Goal: Information Seeking & Learning: Learn about a topic

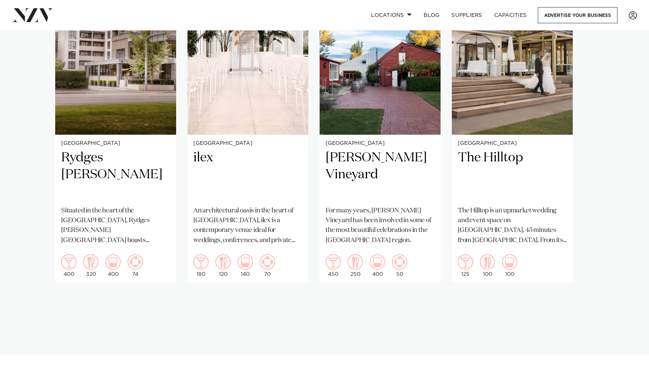
scroll to position [599, 0]
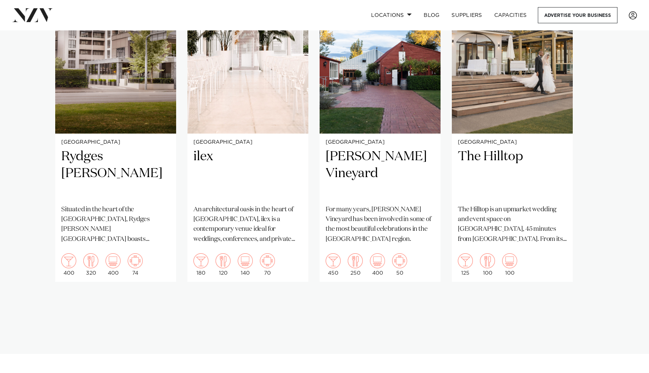
click at [453, 285] on swiper-container "Christchurch Rydges [PERSON_NAME] Situated in the heart of the garden city, Ryd…" at bounding box center [324, 144] width 649 height 347
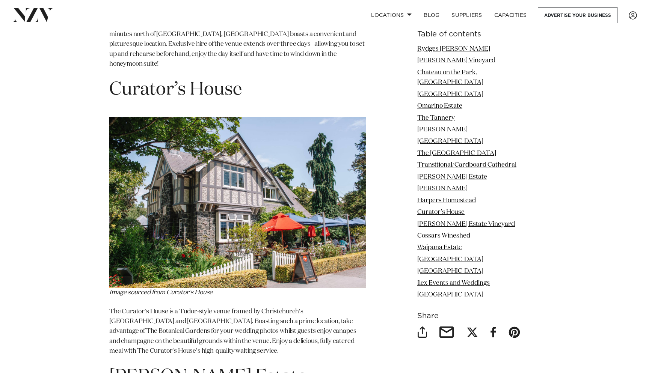
scroll to position [4689, 0]
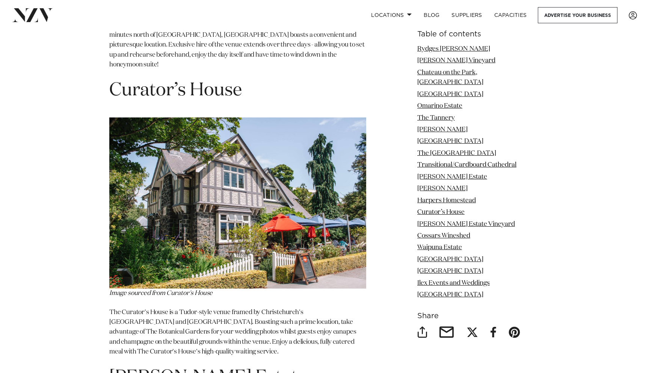
click at [213, 166] on img at bounding box center [237, 203] width 257 height 171
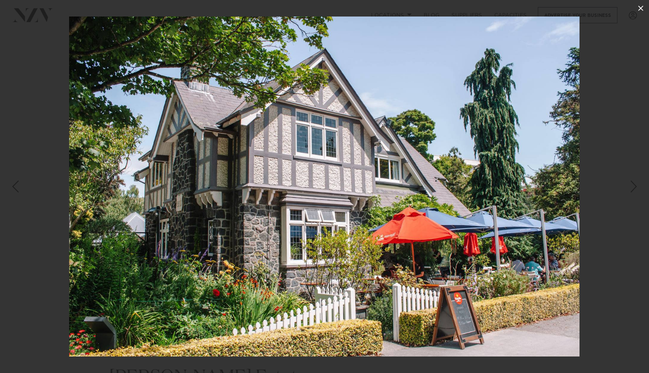
click at [639, 4] on icon at bounding box center [640, 8] width 9 height 9
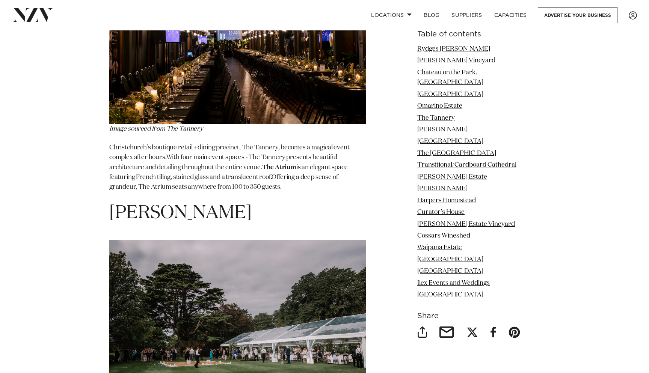
scroll to position [2500, 0]
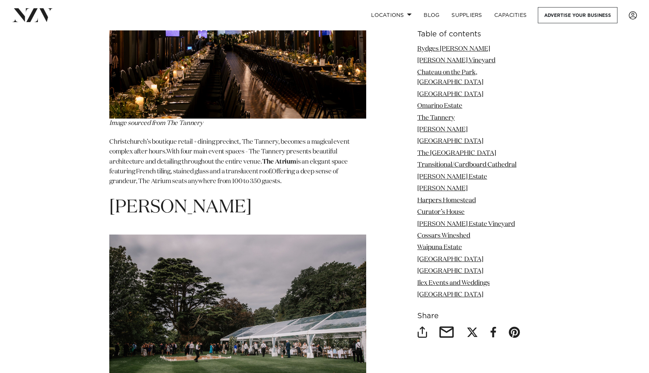
click at [186, 199] on span "[PERSON_NAME]" at bounding box center [180, 208] width 142 height 18
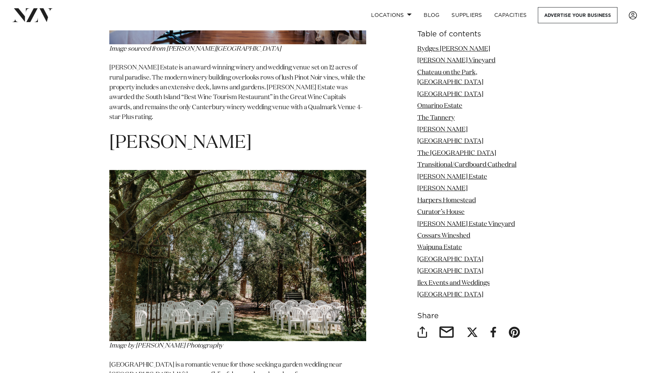
scroll to position [4076, 0]
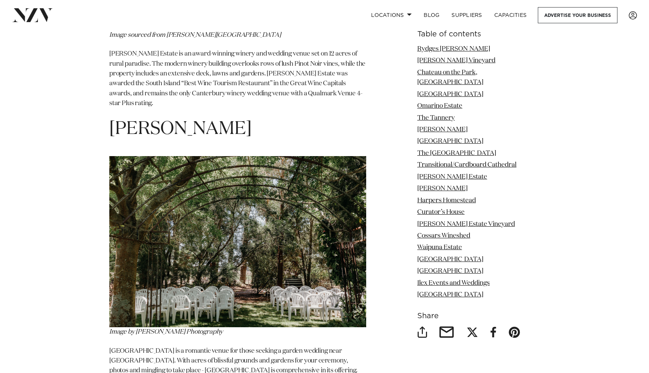
drag, startPoint x: 251, startPoint y: 59, endPoint x: 94, endPoint y: 50, distance: 157.6
copy span "[PERSON_NAME]"
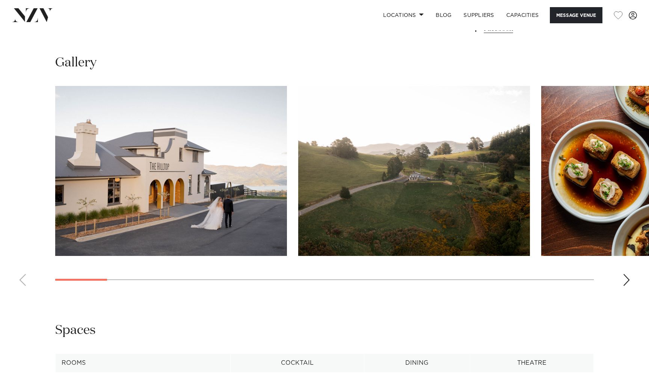
scroll to position [681, 0]
click at [627, 276] on div "Next slide" at bounding box center [627, 280] width 8 height 12
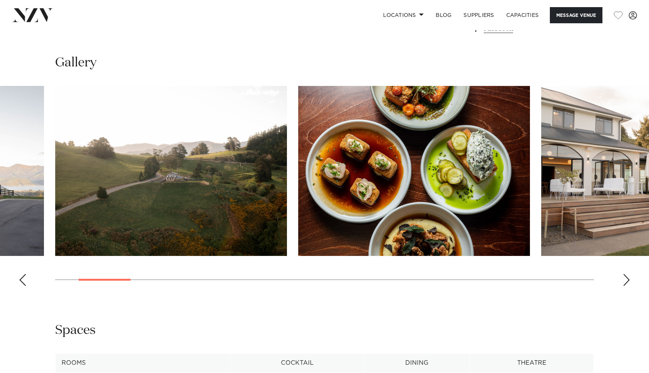
click at [627, 276] on div "Next slide" at bounding box center [627, 280] width 8 height 12
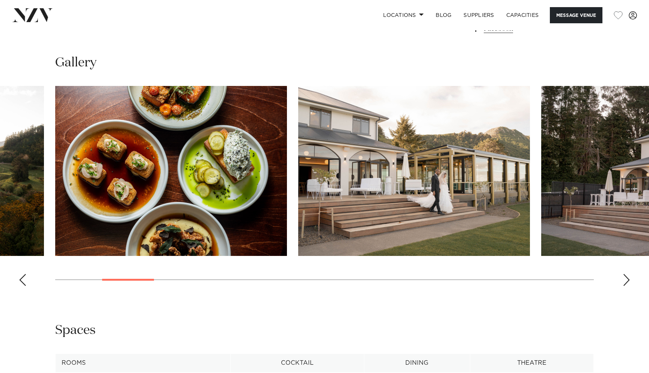
click at [627, 276] on div "Next slide" at bounding box center [627, 280] width 8 height 12
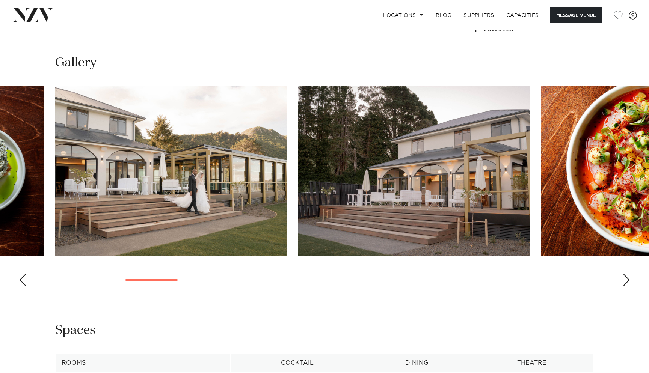
click at [627, 276] on div "Next slide" at bounding box center [627, 280] width 8 height 12
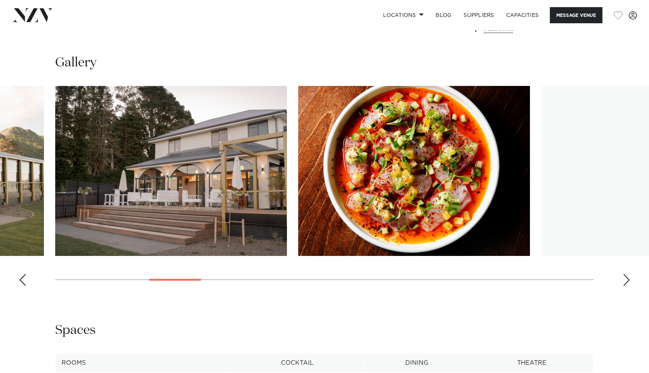
click at [627, 276] on div "Next slide" at bounding box center [627, 280] width 8 height 12
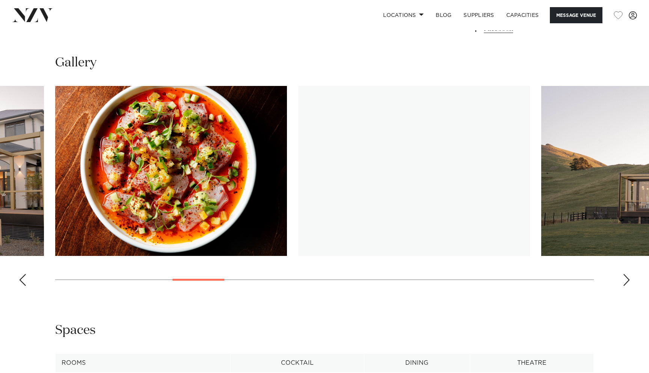
click at [627, 276] on div "Next slide" at bounding box center [627, 280] width 8 height 12
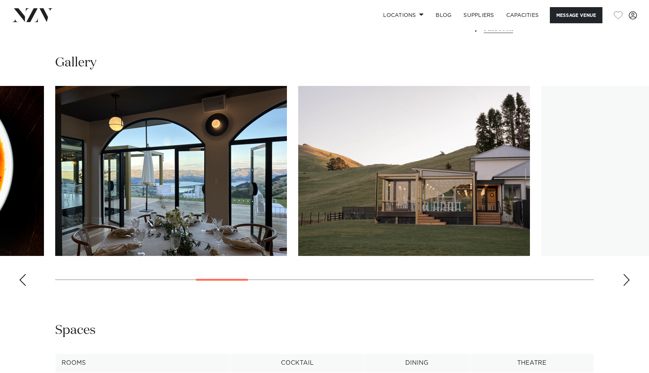
click at [627, 276] on div "Next slide" at bounding box center [627, 280] width 8 height 12
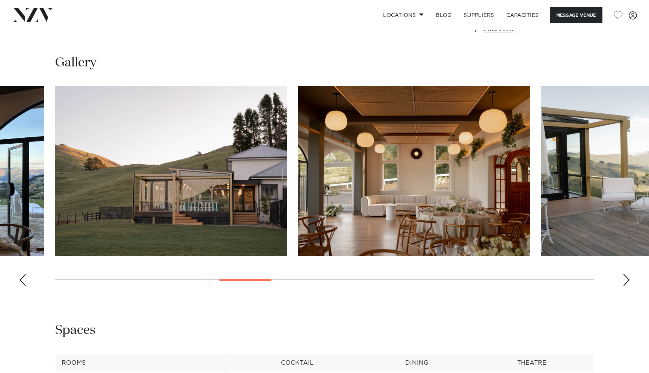
click at [627, 276] on div "Next slide" at bounding box center [627, 280] width 8 height 12
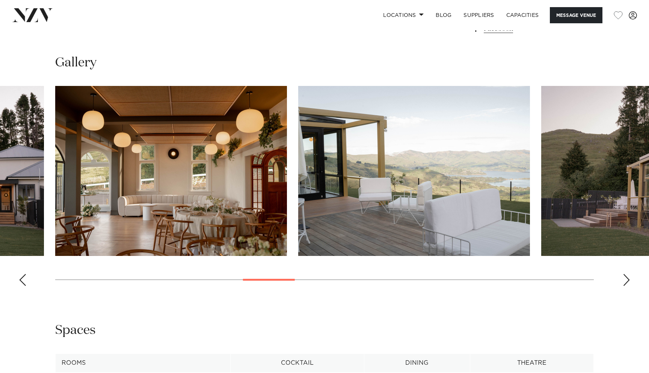
click at [627, 276] on div "Next slide" at bounding box center [627, 280] width 8 height 12
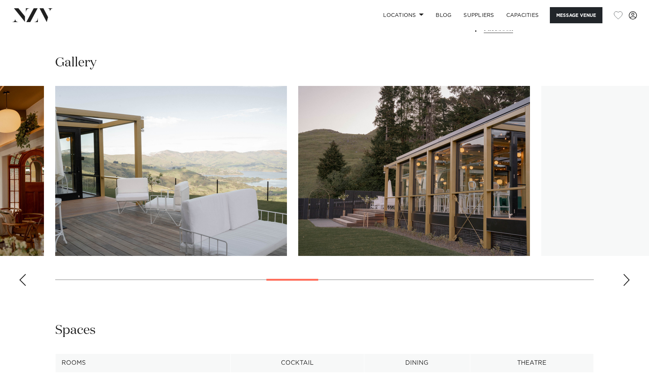
click at [627, 276] on div "Next slide" at bounding box center [627, 280] width 8 height 12
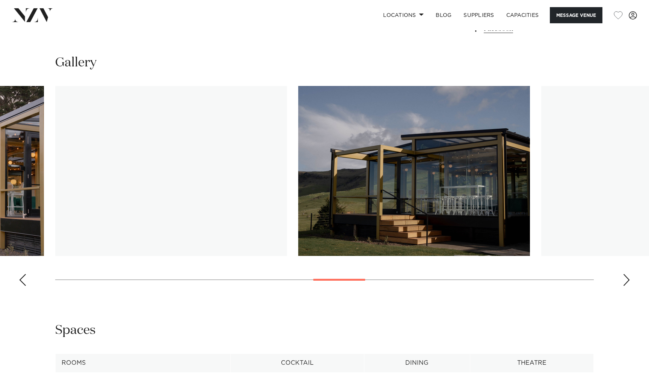
click at [627, 276] on div "Next slide" at bounding box center [627, 280] width 8 height 12
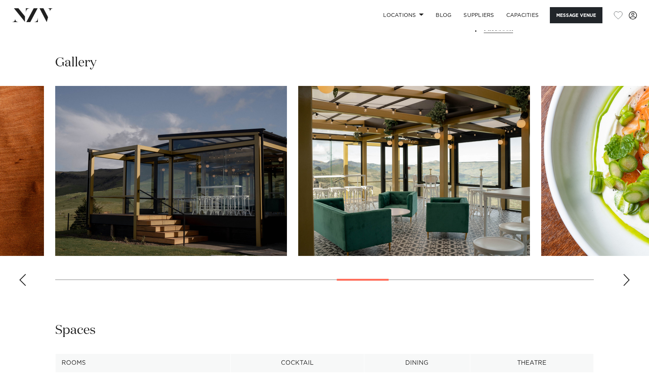
click at [627, 276] on div "Next slide" at bounding box center [627, 280] width 8 height 12
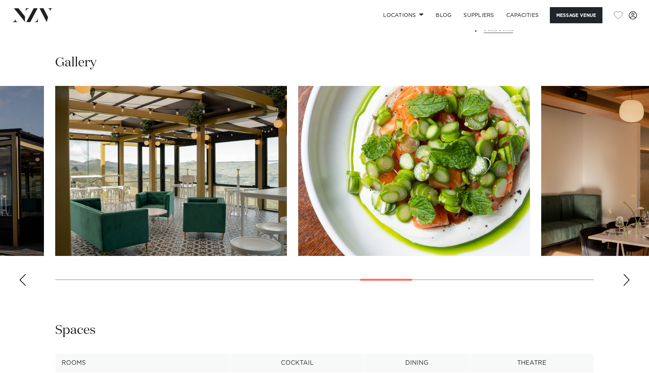
click at [627, 276] on div "Next slide" at bounding box center [627, 280] width 8 height 12
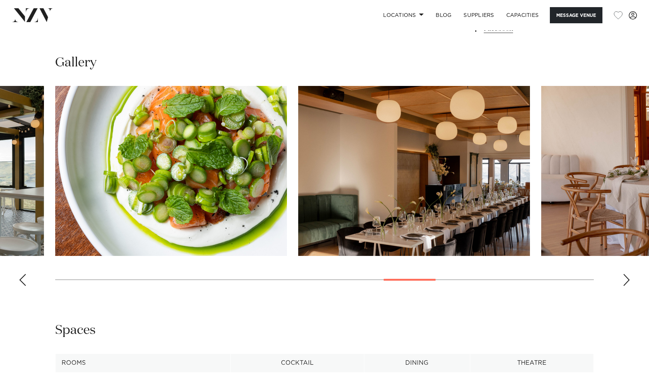
click at [627, 276] on div "Next slide" at bounding box center [627, 280] width 8 height 12
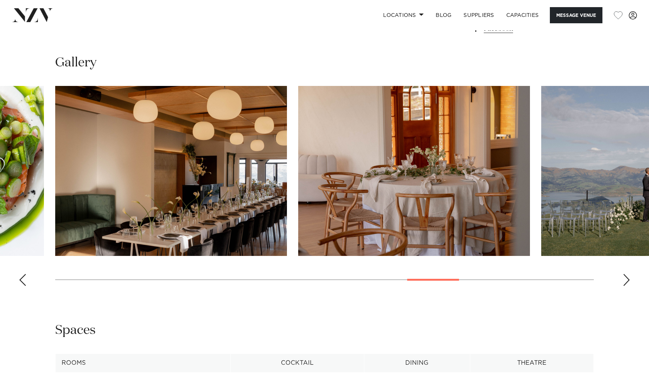
click at [627, 276] on div "Next slide" at bounding box center [627, 280] width 8 height 12
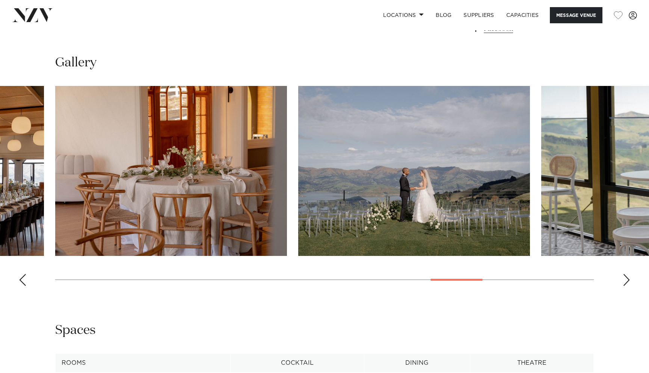
click at [627, 276] on div "Next slide" at bounding box center [627, 280] width 8 height 12
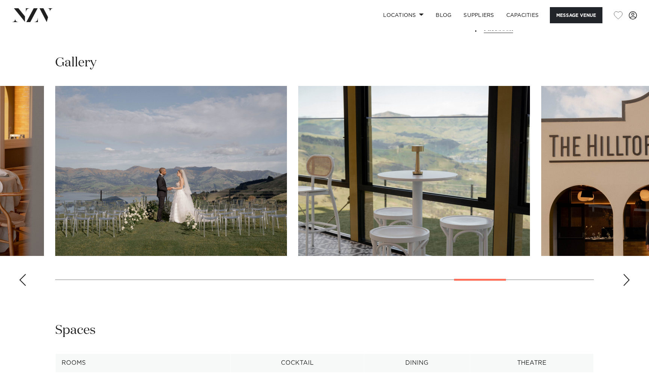
click at [627, 276] on div "Next slide" at bounding box center [627, 280] width 8 height 12
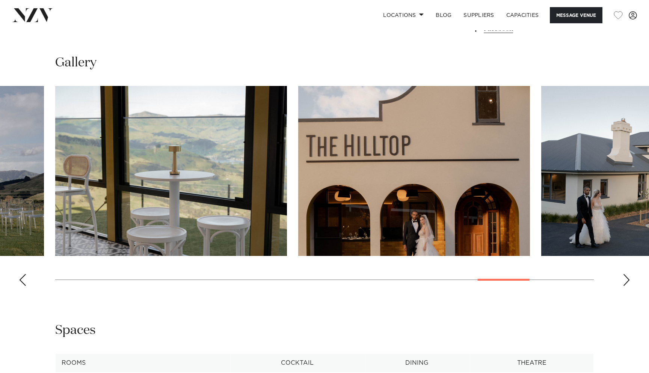
click at [627, 276] on div "Next slide" at bounding box center [627, 280] width 8 height 12
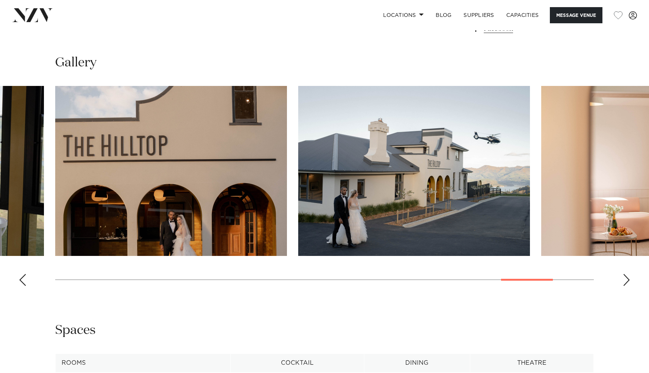
click at [627, 276] on div "Next slide" at bounding box center [627, 280] width 8 height 12
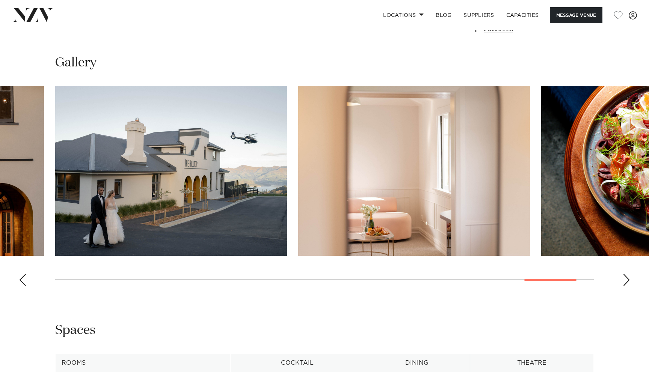
click at [627, 276] on div "Next slide" at bounding box center [627, 280] width 8 height 12
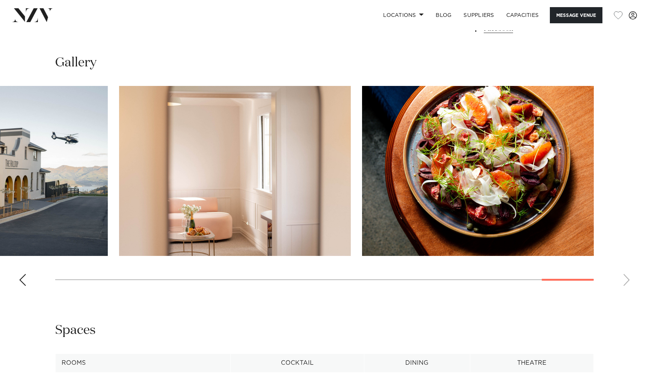
click at [627, 276] on swiper-container at bounding box center [324, 189] width 649 height 206
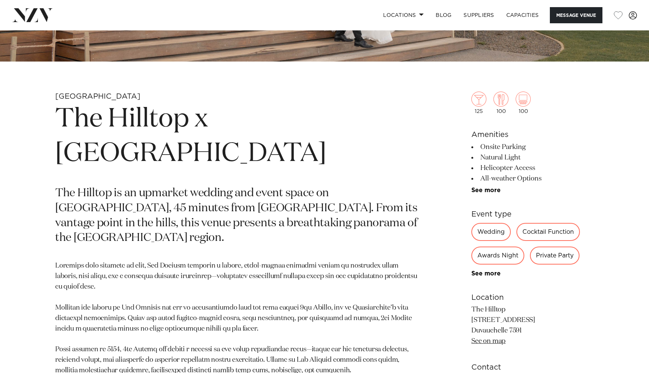
scroll to position [273, 0]
click at [144, 118] on h1 "The Hilltop x 5th Street" at bounding box center [236, 136] width 363 height 69
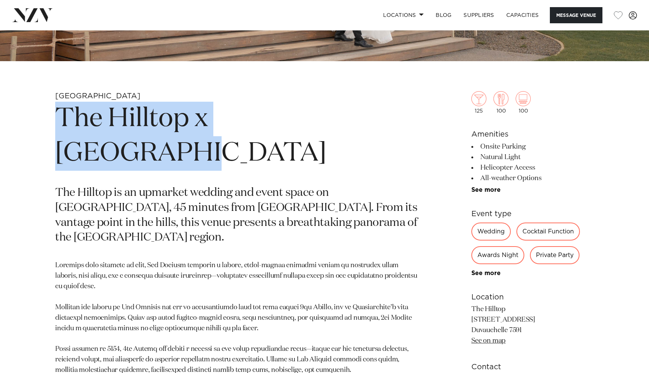
drag, startPoint x: 49, startPoint y: 121, endPoint x: 352, endPoint y: 125, distance: 303.5
click at [352, 125] on div "Christchurch The Hilltop x 5th Street The Hilltop is an upmarket wedding and ev…" at bounding box center [324, 271] width 637 height 360
copy h1 "The Hilltop x 5th Street"
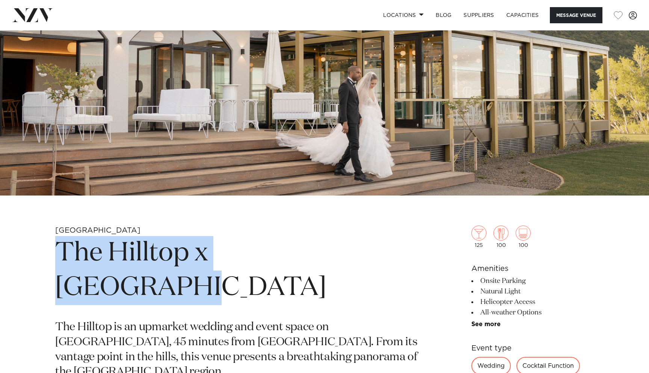
scroll to position [142, 0]
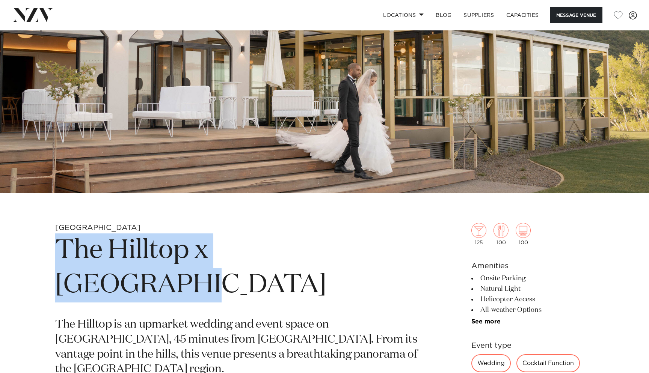
click at [367, 241] on h1 "The Hilltop x 5th Street" at bounding box center [236, 268] width 363 height 69
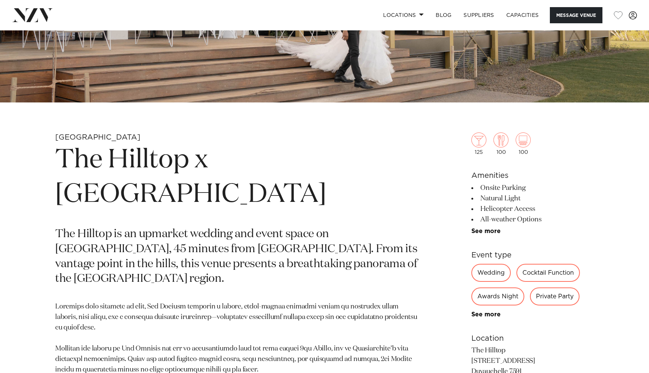
scroll to position [242, 0]
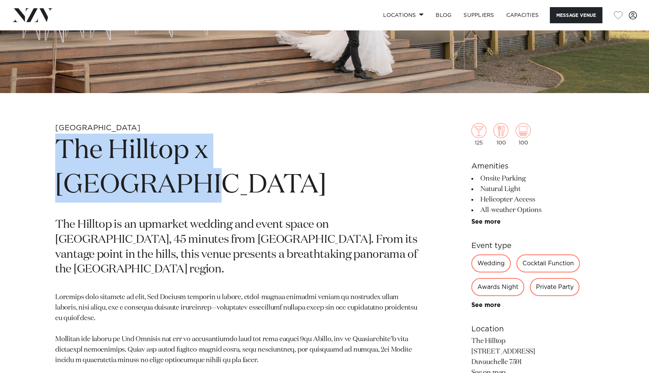
drag, startPoint x: 337, startPoint y: 156, endPoint x: 59, endPoint y: 150, distance: 278.0
click at [59, 150] on h1 "The Hilltop x 5th Street" at bounding box center [236, 168] width 363 height 69
copy h1 "The Hilltop x 5th Street"
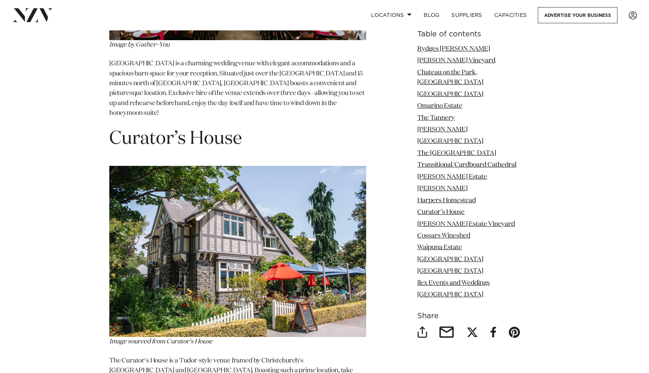
scroll to position [4633, 0]
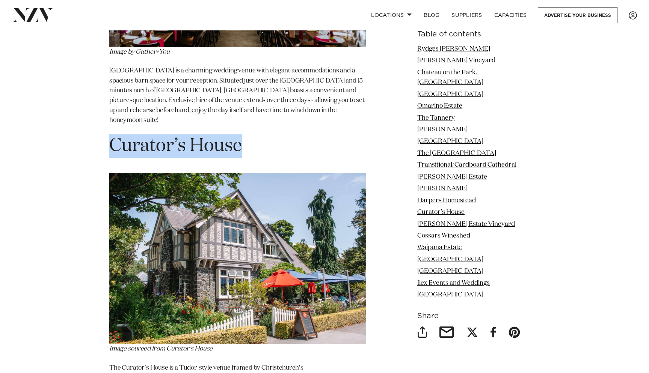
drag, startPoint x: 101, startPoint y: 69, endPoint x: 326, endPoint y: 76, distance: 225.8
copy span "Curator’s House"
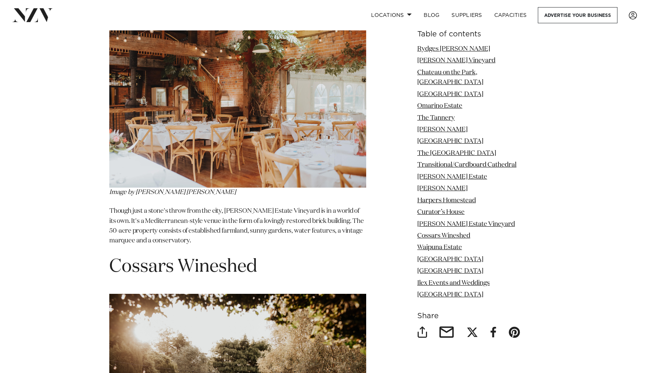
scroll to position [5102, 0]
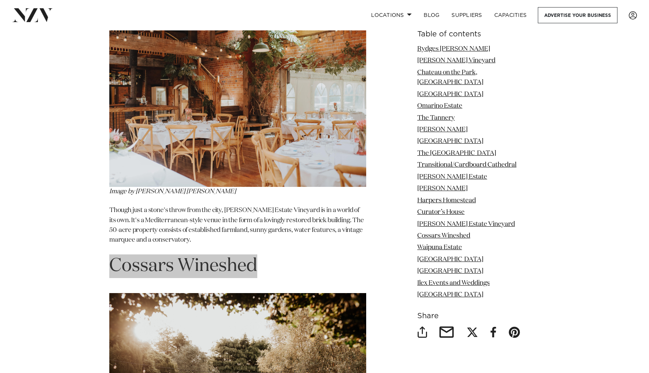
drag, startPoint x: 269, startPoint y: 162, endPoint x: 57, endPoint y: 162, distance: 211.8
copy span "Cossars Wineshed"
